Goal: Find contact information: Find specific page/section

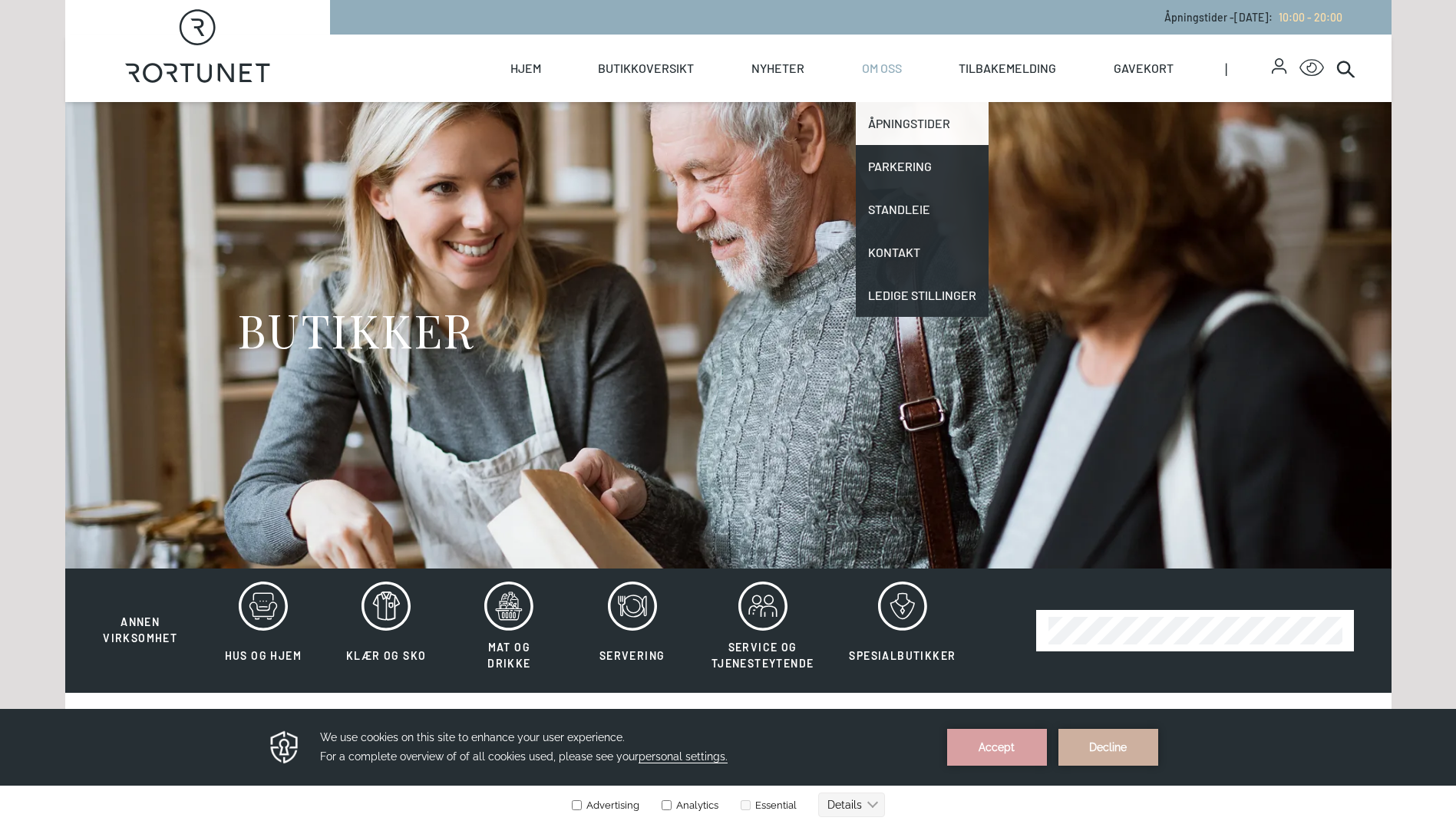
click at [909, 124] on link "Åpningstider" at bounding box center [922, 123] width 133 height 43
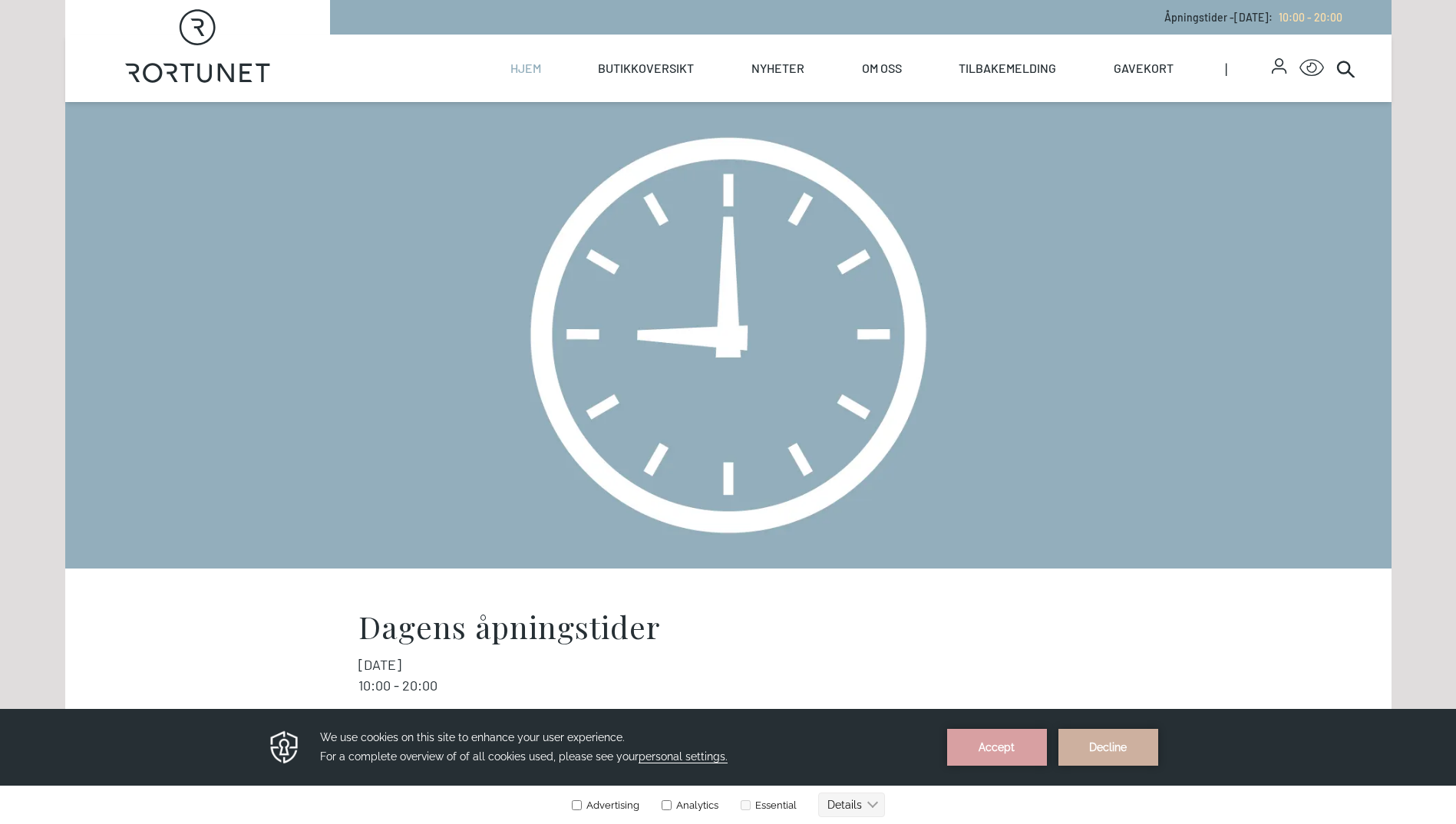
click at [537, 70] on link "Hjem" at bounding box center [525, 67] width 30 height 67
select select "NO"
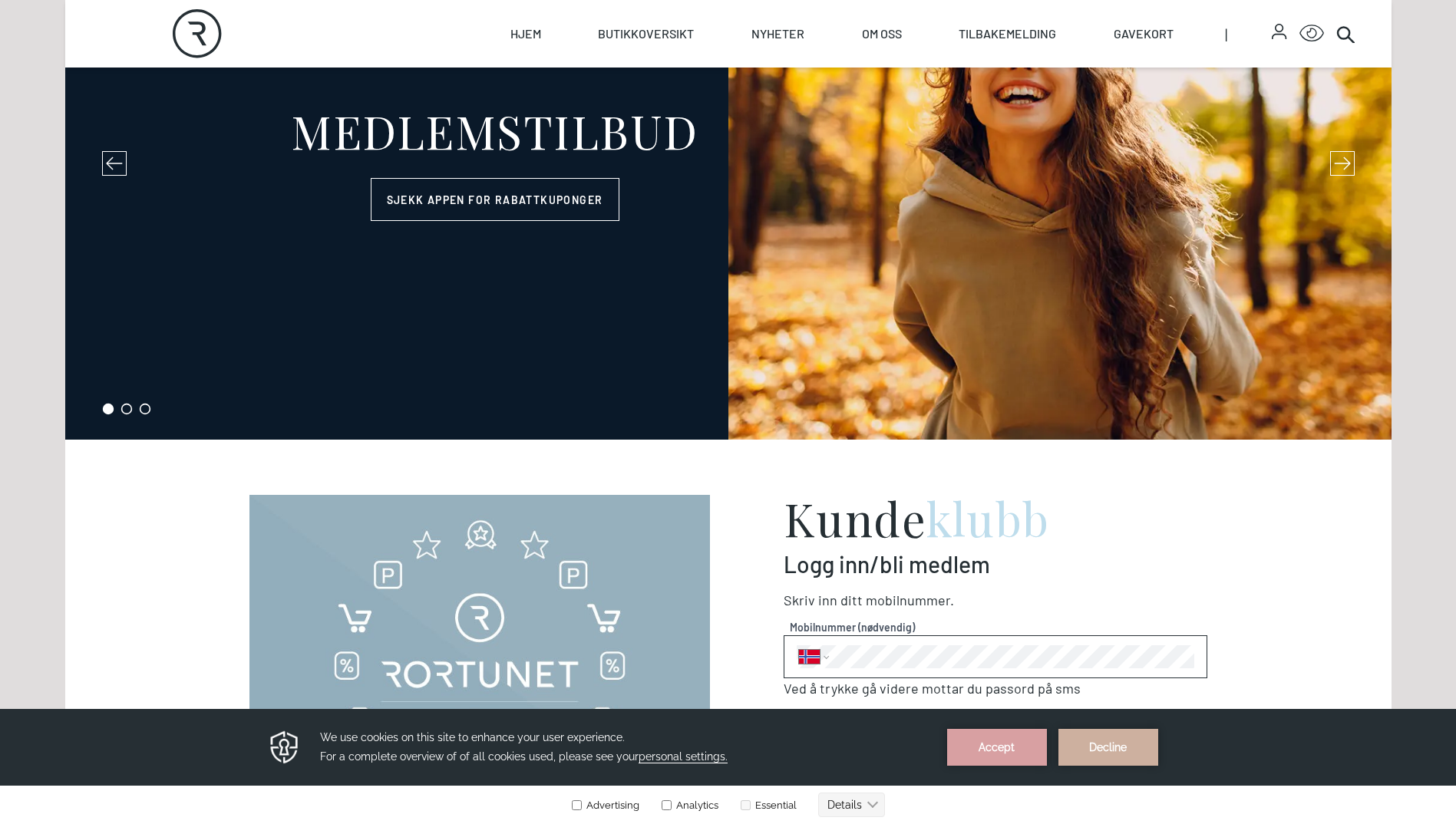
scroll to position [307, 0]
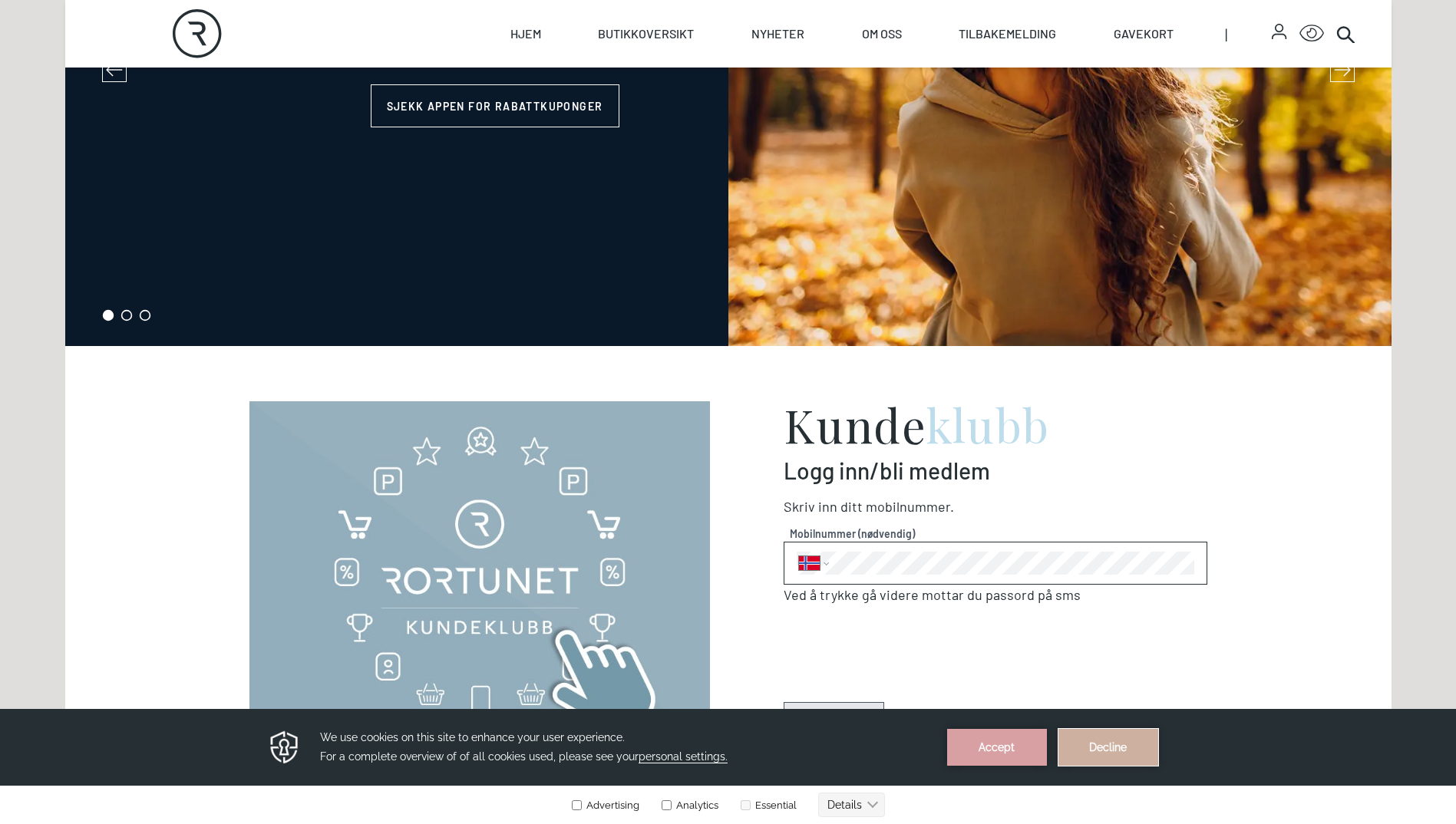
click at [1112, 750] on button "Decline" at bounding box center [1108, 747] width 100 height 37
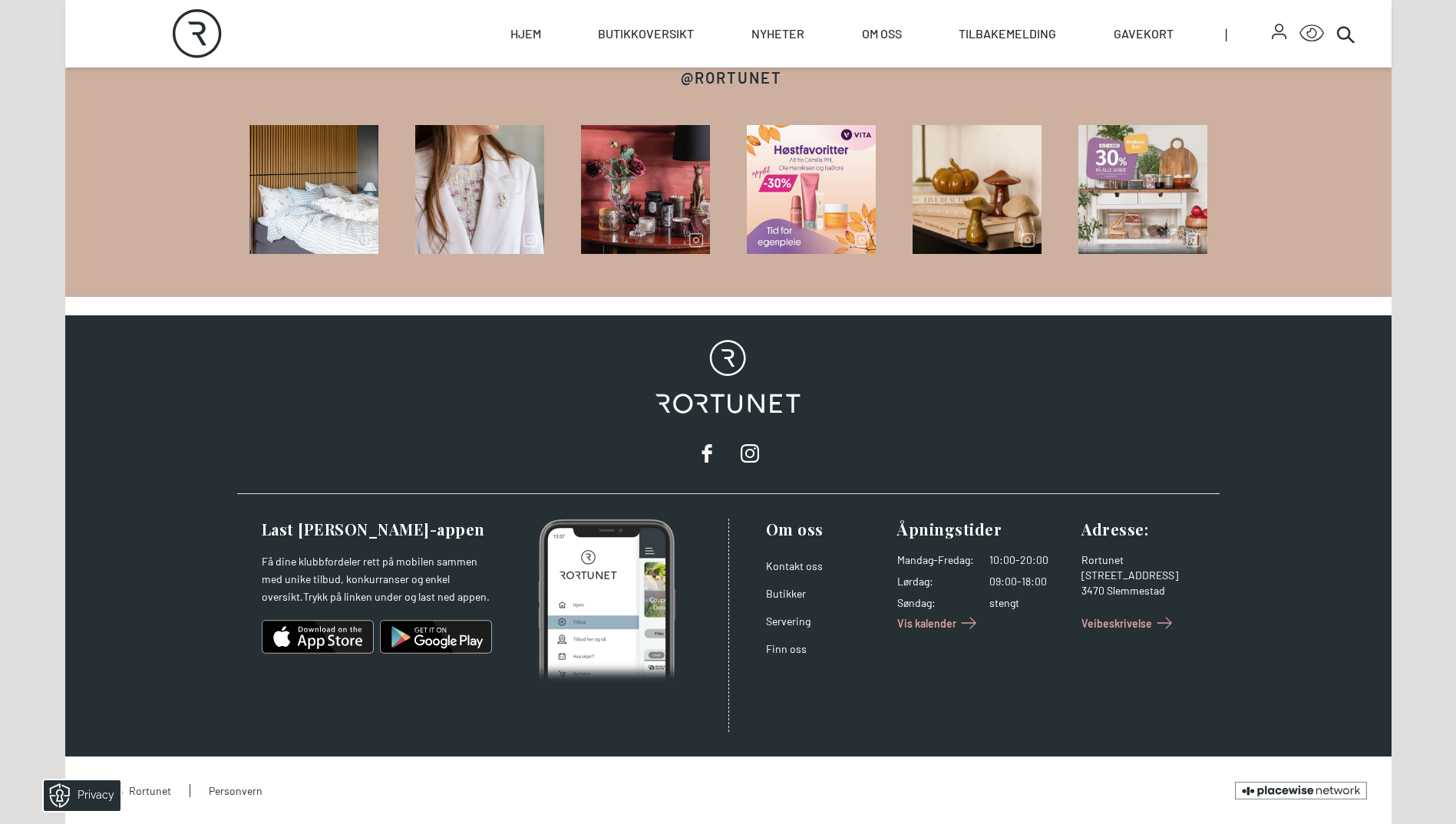
scroll to position [2382, 0]
drag, startPoint x: 1173, startPoint y: 593, endPoint x: 1082, endPoint y: 560, distance: 96.8
click at [1082, 560] on address "Rortunet [STREET_ADDRESS]" at bounding box center [1141, 581] width 120 height 58
copy address "Rortunet [STREET_ADDRESS]"
